Goal: Task Accomplishment & Management: Use online tool/utility

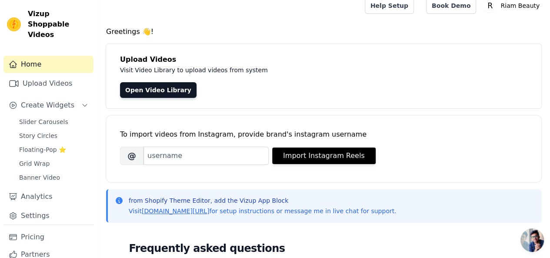
scroll to position [9, 0]
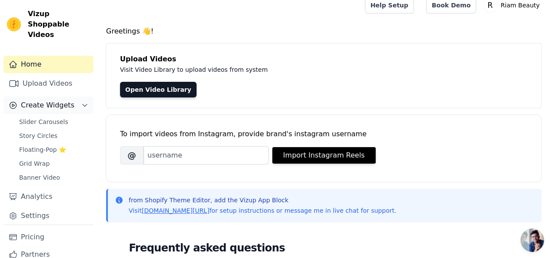
click at [42, 100] on span "Create Widgets" at bounding box center [48, 105] width 54 height 10
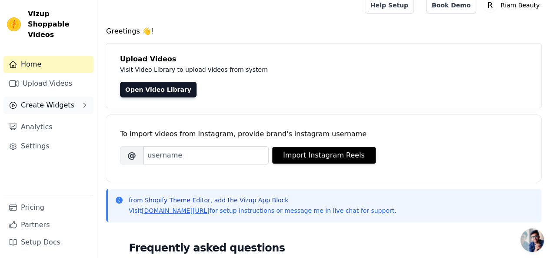
click at [42, 100] on span "Create Widgets" at bounding box center [48, 105] width 54 height 10
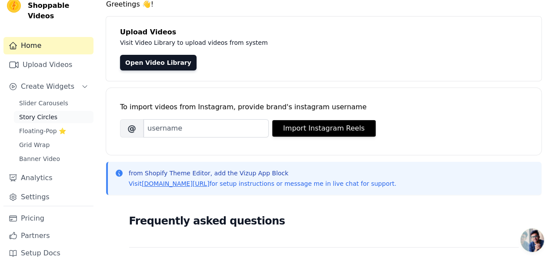
scroll to position [37, 0]
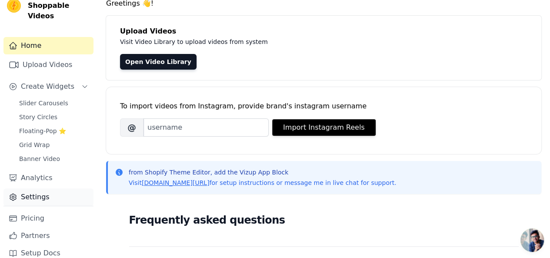
click at [37, 188] on link "Settings" at bounding box center [48, 196] width 90 height 17
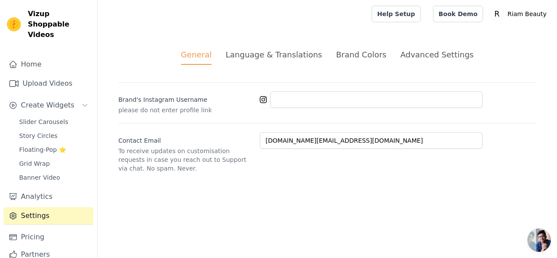
click at [268, 58] on div "Language & Translations" at bounding box center [273, 55] width 97 height 12
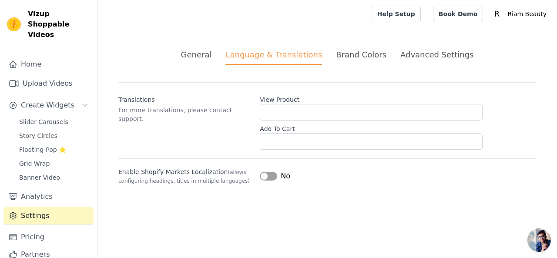
click at [403, 54] on div "Advanced Settings" at bounding box center [436, 55] width 73 height 12
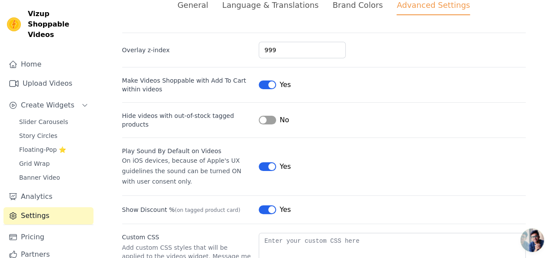
scroll to position [19, 0]
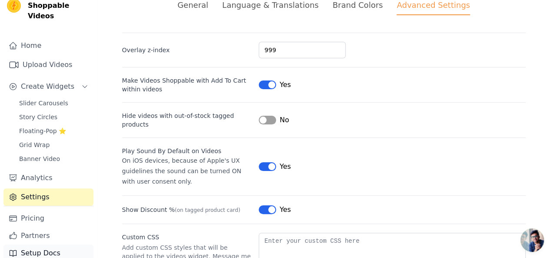
click at [35, 244] on link "Setup Docs" at bounding box center [48, 252] width 90 height 17
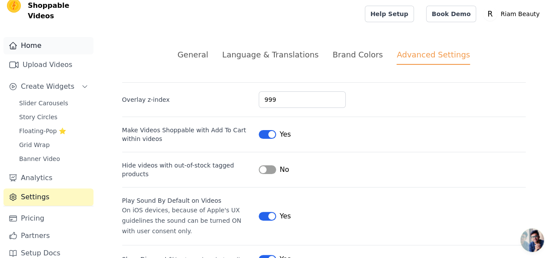
click at [27, 37] on link "Home" at bounding box center [48, 45] width 90 height 17
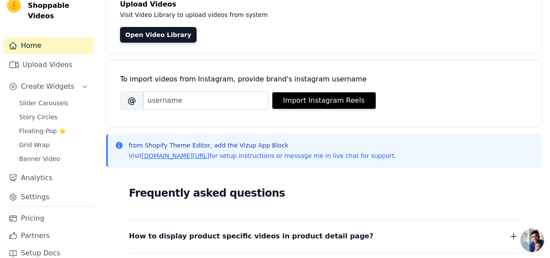
scroll to position [66, 0]
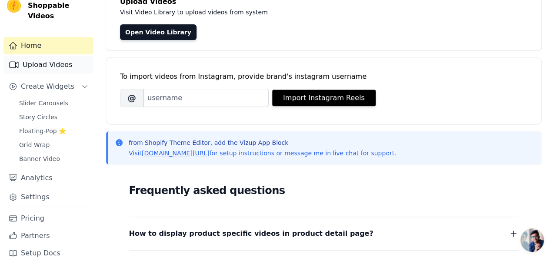
click at [54, 56] on link "Upload Videos" at bounding box center [48, 64] width 90 height 17
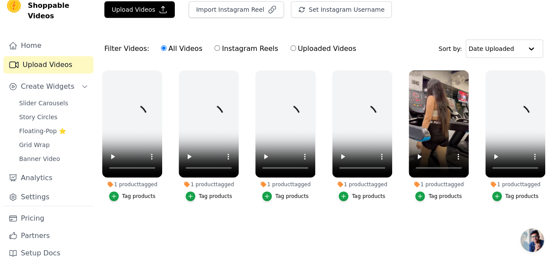
scroll to position [28, 0]
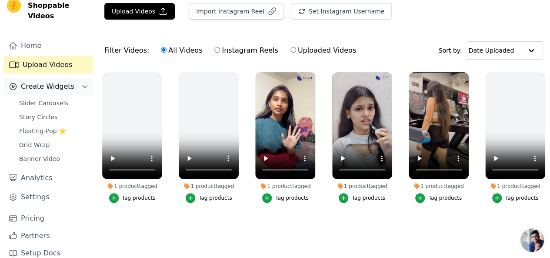
click at [44, 81] on span "Create Widgets" at bounding box center [48, 86] width 54 height 10
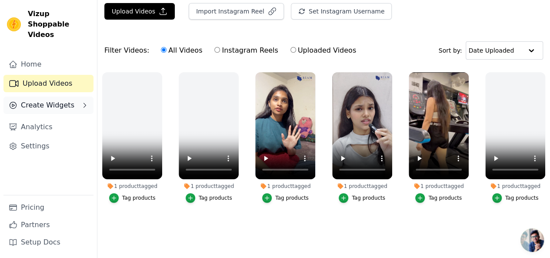
click at [44, 80] on link "Upload Videos" at bounding box center [48, 83] width 90 height 17
click at [49, 100] on span "Create Widgets" at bounding box center [48, 105] width 54 height 10
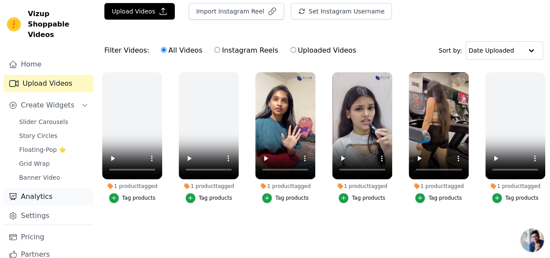
click at [43, 188] on link "Analytics" at bounding box center [48, 196] width 90 height 17
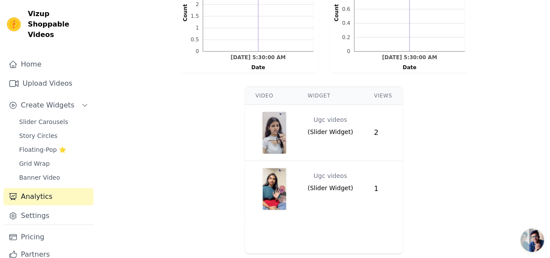
scroll to position [19, 0]
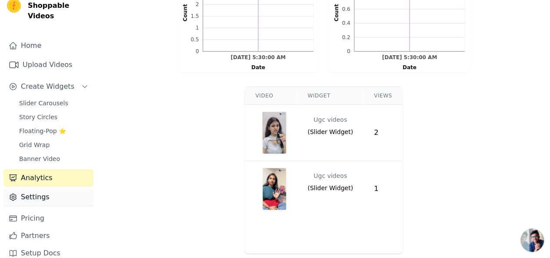
click at [37, 188] on link "Settings" at bounding box center [48, 196] width 90 height 17
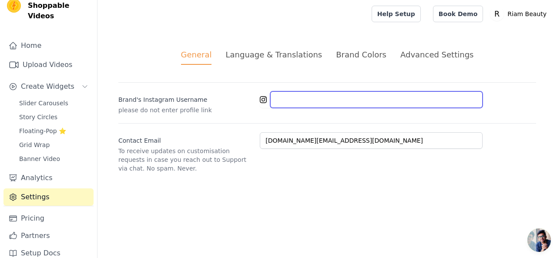
click at [291, 101] on input "Brand's Instagram Username" at bounding box center [376, 99] width 212 height 17
type input "https://www.instagram.com/riambeauty.official/"
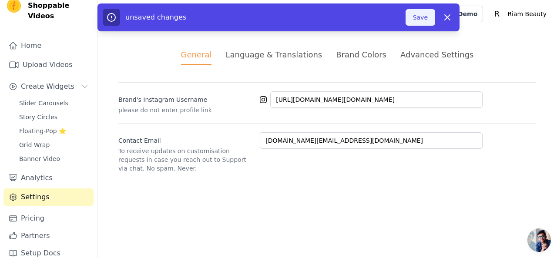
click at [419, 16] on button "Save" at bounding box center [420, 17] width 30 height 17
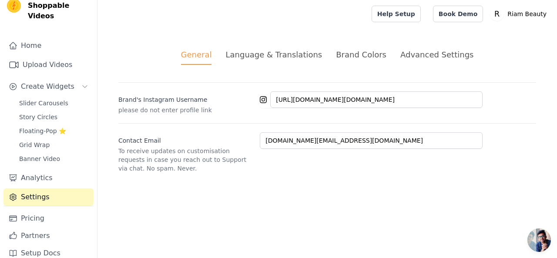
click at [267, 57] on div "Language & Translations" at bounding box center [273, 55] width 97 height 12
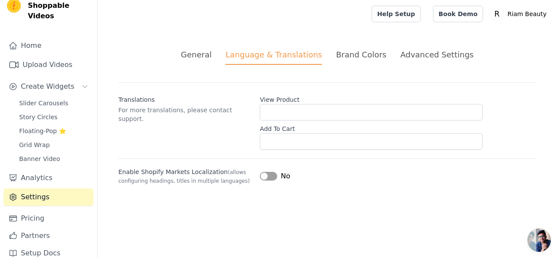
click at [355, 56] on div "Brand Colors" at bounding box center [361, 55] width 50 height 12
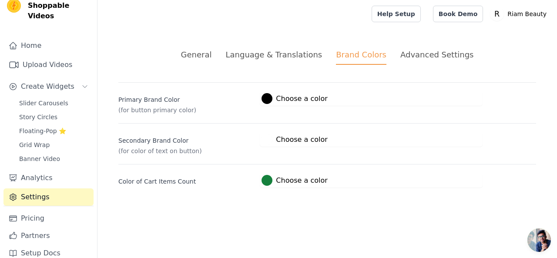
click at [408, 56] on div "Advanced Settings" at bounding box center [436, 55] width 73 height 12
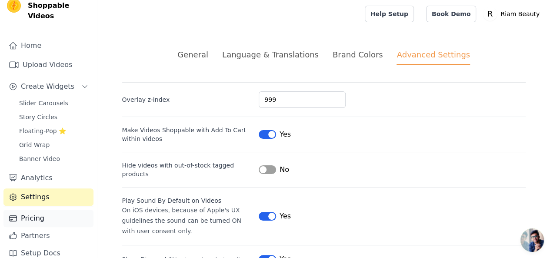
click at [40, 210] on link "Pricing" at bounding box center [48, 218] width 90 height 17
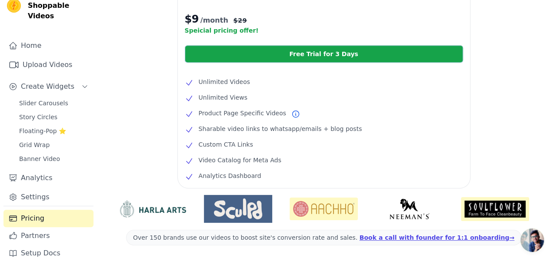
scroll to position [231, 0]
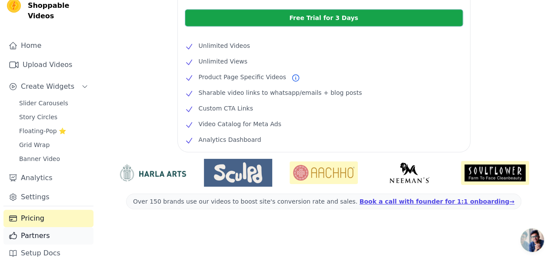
click at [40, 227] on link "Partners" at bounding box center [48, 235] width 90 height 17
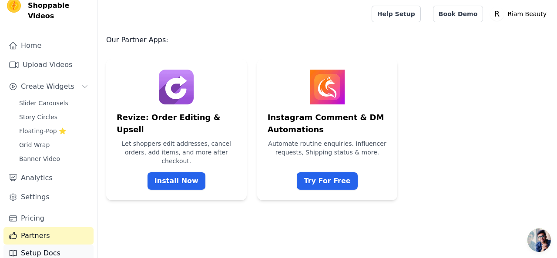
click at [35, 244] on link "Setup Docs" at bounding box center [48, 252] width 90 height 17
click at [48, 127] on span "Floating-Pop ⭐" at bounding box center [42, 131] width 47 height 9
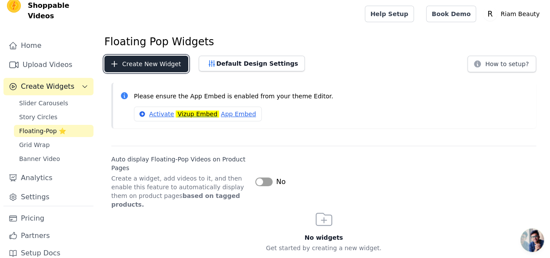
click at [132, 61] on button "Create New Widget" at bounding box center [146, 64] width 84 height 17
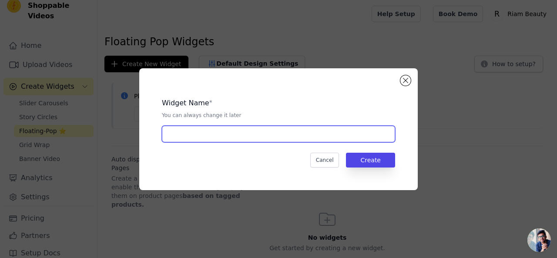
click at [204, 130] on input "text" at bounding box center [278, 134] width 233 height 17
type input "Floating-popUp"
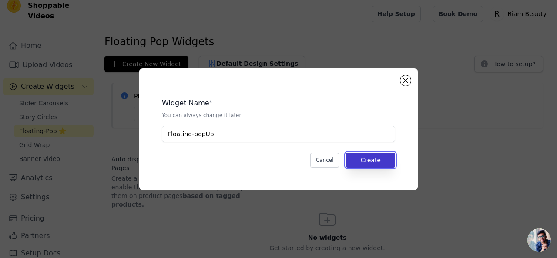
click at [371, 164] on button "Create" at bounding box center [370, 160] width 49 height 15
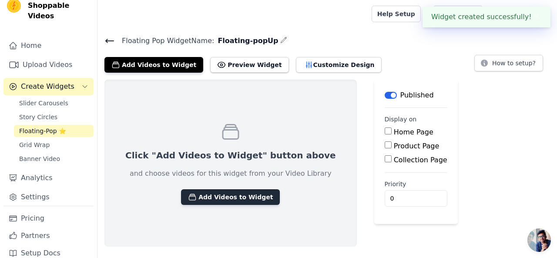
click at [240, 193] on button "Add Videos to Widget" at bounding box center [230, 197] width 99 height 16
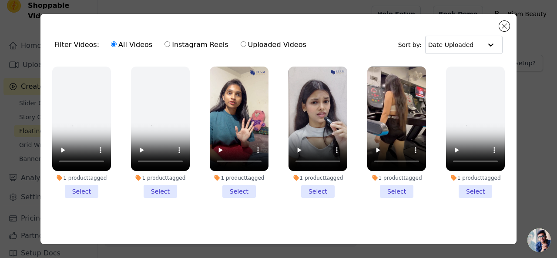
click at [392, 192] on li "1 product tagged Select" at bounding box center [396, 132] width 59 height 131
click at [0, 0] on input "1 product tagged Select" at bounding box center [0, 0] width 0 height 0
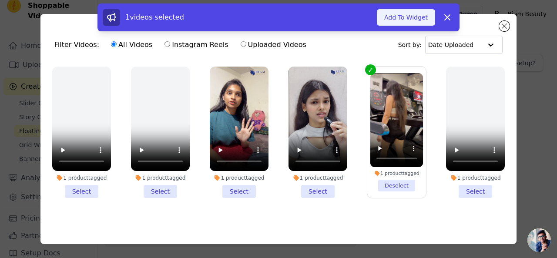
click at [415, 17] on button "Add To Widget" at bounding box center [406, 17] width 58 height 17
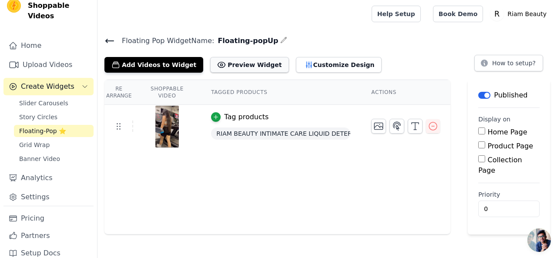
click at [231, 62] on button "Preview Widget" at bounding box center [249, 65] width 78 height 16
click at [238, 118] on div "Tag products" at bounding box center [246, 117] width 44 height 10
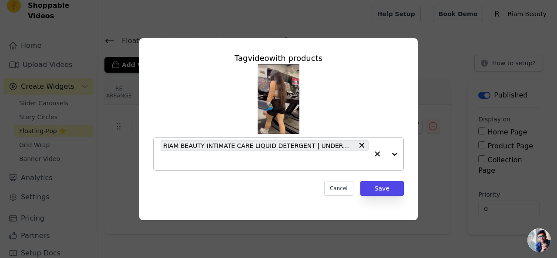
click at [392, 156] on div at bounding box center [385, 154] width 35 height 32
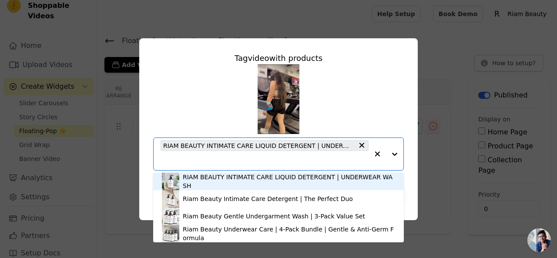
click at [275, 182] on div "RIAM BEAUTY INTIMATE CARE LIQUID DETERGENT | UNDERWEAR WASH" at bounding box center [289, 181] width 212 height 17
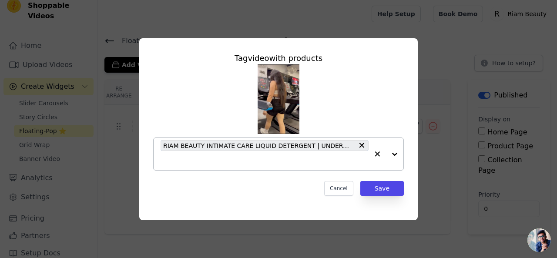
click at [392, 156] on div at bounding box center [385, 154] width 35 height 32
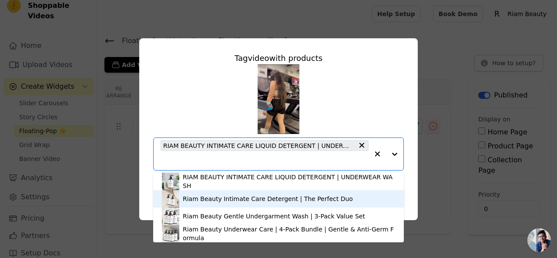
click at [266, 196] on div "Riam Beauty Intimate Care Detergent | The Perfect Duo" at bounding box center [268, 198] width 170 height 9
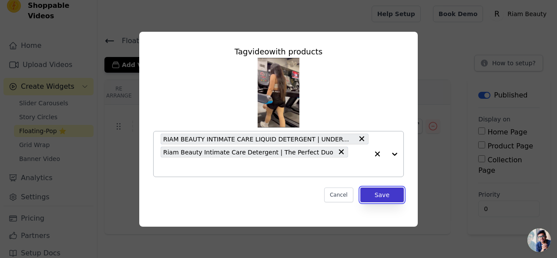
click at [380, 188] on button "Save" at bounding box center [382, 194] width 44 height 15
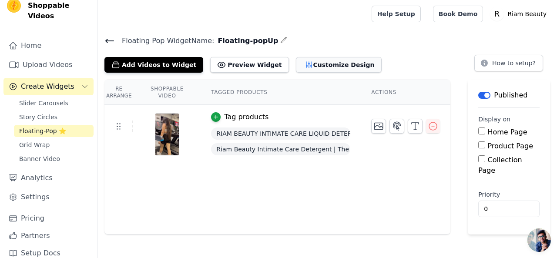
click at [310, 60] on button "Customize Design" at bounding box center [339, 65] width 86 height 16
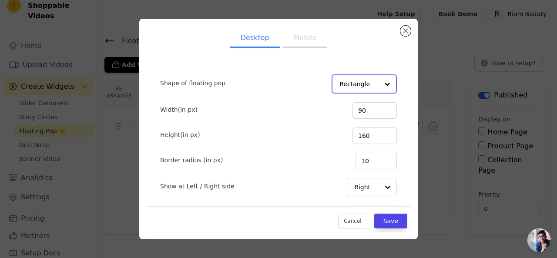
click at [355, 81] on input "Shape of floating pop" at bounding box center [358, 83] width 39 height 17
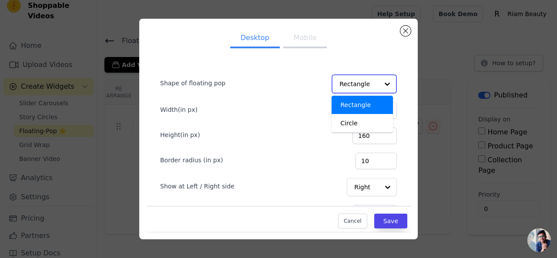
click at [355, 81] on input "Shape of floating pop" at bounding box center [358, 83] width 39 height 17
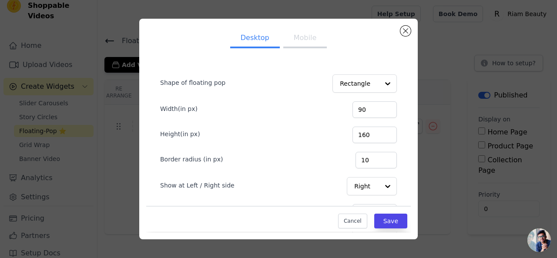
click at [298, 39] on button "Mobile" at bounding box center [305, 38] width 44 height 19
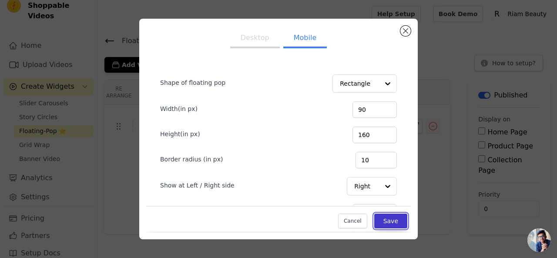
click at [381, 220] on button "Save" at bounding box center [390, 221] width 33 height 15
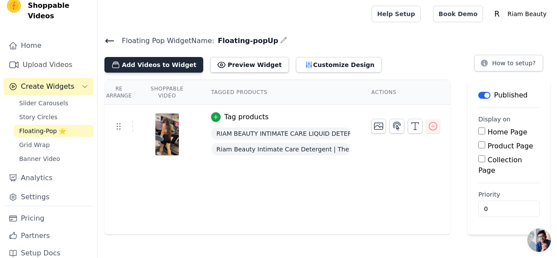
click at [171, 65] on button "Add Videos to Widget" at bounding box center [153, 65] width 99 height 16
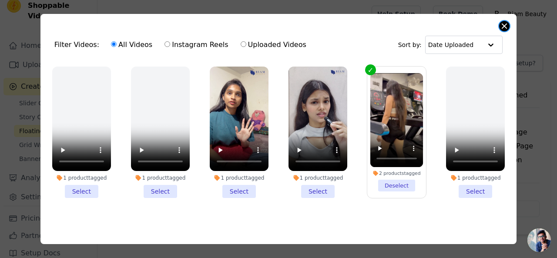
click at [503, 22] on button "Close modal" at bounding box center [504, 26] width 10 height 10
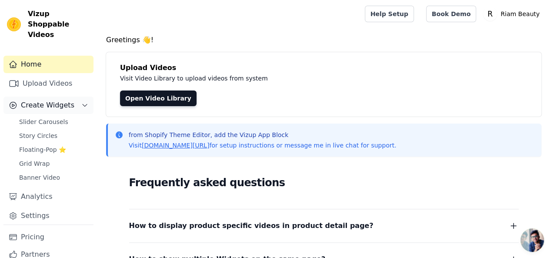
click at [51, 100] on span "Create Widgets" at bounding box center [48, 105] width 54 height 10
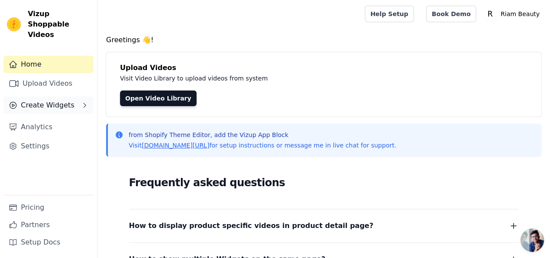
click at [42, 100] on span "Create Widgets" at bounding box center [48, 105] width 54 height 10
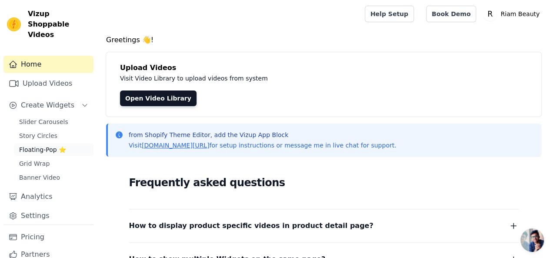
click at [42, 145] on span "Floating-Pop ⭐" at bounding box center [42, 149] width 47 height 9
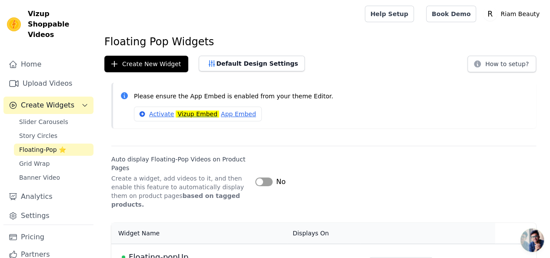
scroll to position [20, 0]
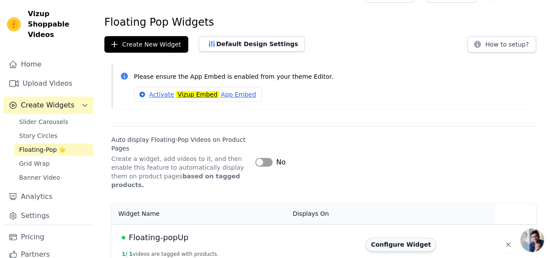
click at [390, 238] on button "Configure Widget" at bounding box center [401, 245] width 70 height 14
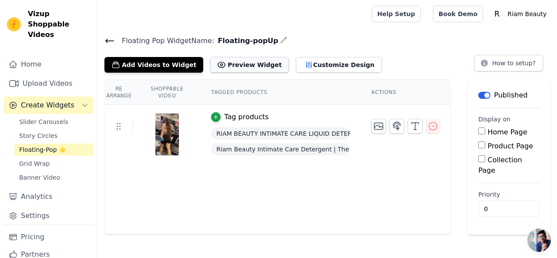
click at [225, 63] on button "Preview Widget" at bounding box center [249, 65] width 78 height 16
click at [105, 43] on icon at bounding box center [109, 41] width 10 height 10
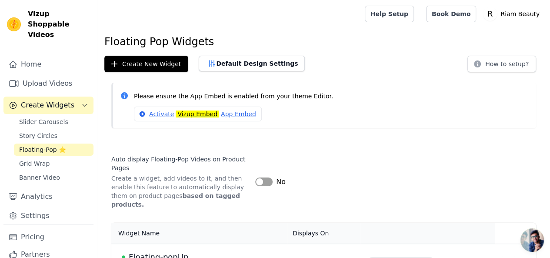
scroll to position [20, 0]
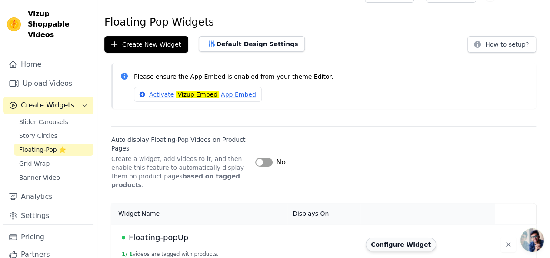
click at [387, 239] on button "Configure Widget" at bounding box center [401, 245] width 70 height 14
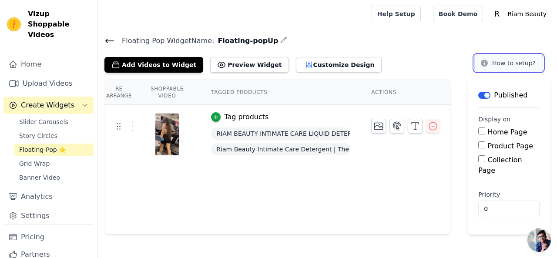
click at [499, 62] on button "How to setup?" at bounding box center [508, 63] width 69 height 17
click at [482, 145] on input "Product Page" at bounding box center [481, 144] width 7 height 7
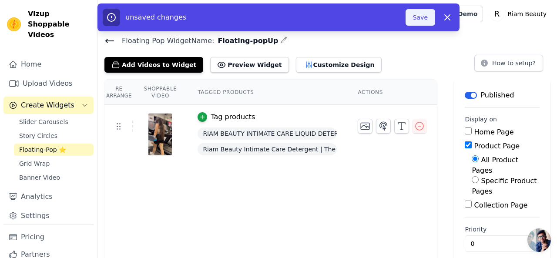
click at [426, 18] on button "Save" at bounding box center [420, 17] width 30 height 17
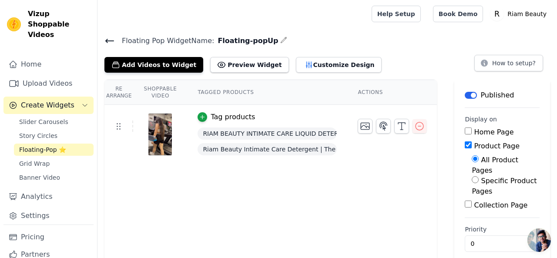
click at [465, 148] on input "Product Page" at bounding box center [468, 144] width 7 height 7
checkbox input "false"
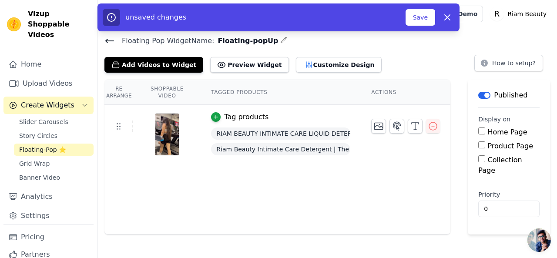
click at [480, 132] on input "Home Page" at bounding box center [481, 130] width 7 height 7
checkbox input "true"
click at [428, 19] on button "Save" at bounding box center [420, 17] width 30 height 17
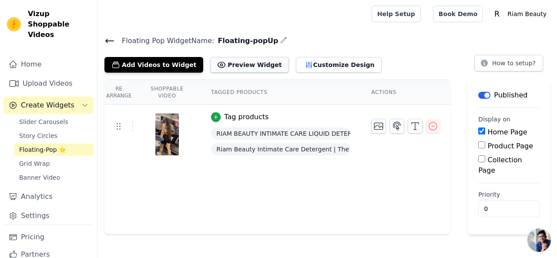
click at [241, 60] on button "Preview Widget" at bounding box center [249, 65] width 78 height 16
click at [482, 143] on input "Product Page" at bounding box center [481, 144] width 7 height 7
checkbox input "true"
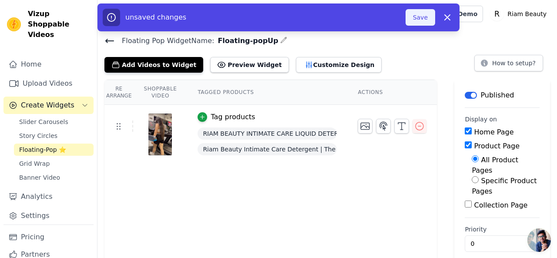
click at [420, 13] on button "Save" at bounding box center [420, 17] width 30 height 17
click at [420, 15] on button "Save" at bounding box center [420, 17] width 30 height 17
